Goal: Information Seeking & Learning: Stay updated

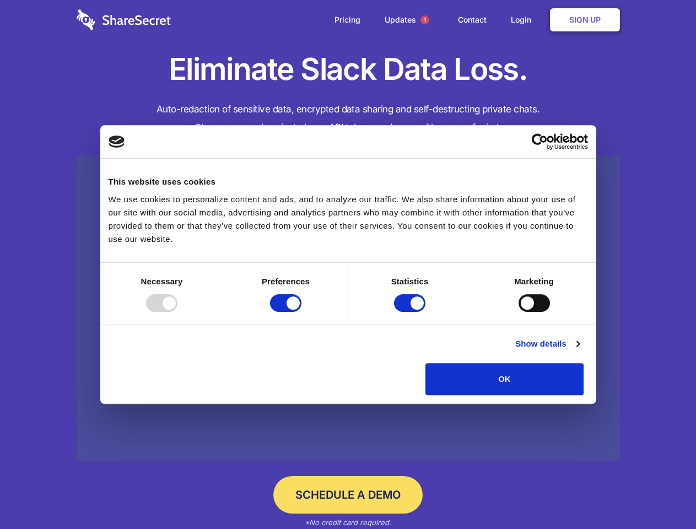
click at [177, 312] on div at bounding box center [161, 303] width 31 height 18
click at [301, 312] on input "Preferences" at bounding box center [285, 303] width 31 height 18
checkbox input "false"
click at [411, 312] on input "Statistics" at bounding box center [409, 303] width 31 height 18
checkbox input "false"
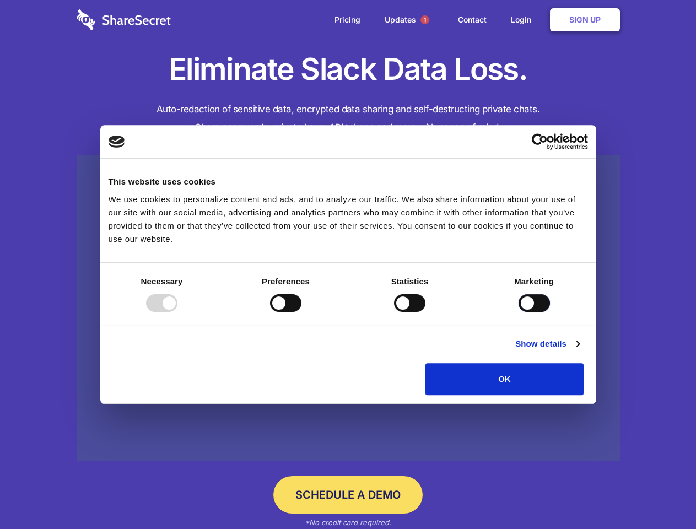
click at [518, 312] on input "Marketing" at bounding box center [533, 303] width 31 height 18
checkbox input "true"
click at [579, 350] on link "Show details" at bounding box center [547, 343] width 64 height 13
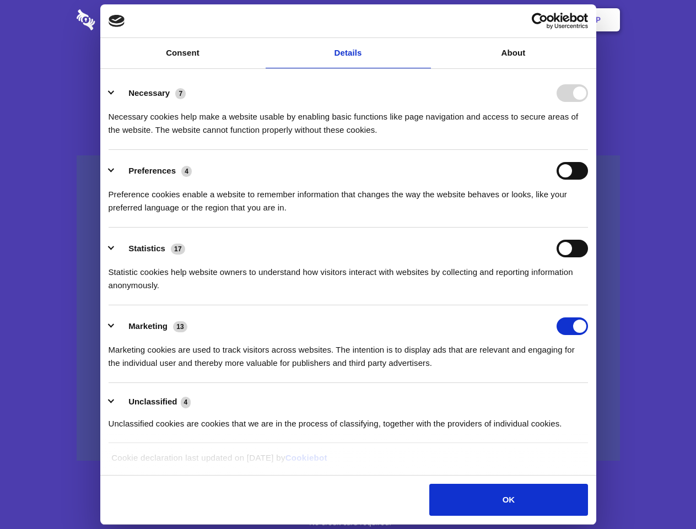
click at [588, 150] on li "Necessary 7 Necessary cookies help make a website usable by enabling basic func…" at bounding box center [347, 111] width 479 height 78
click at [424, 20] on span "1" at bounding box center [424, 19] width 9 height 9
